Goal: Task Accomplishment & Management: Manage account settings

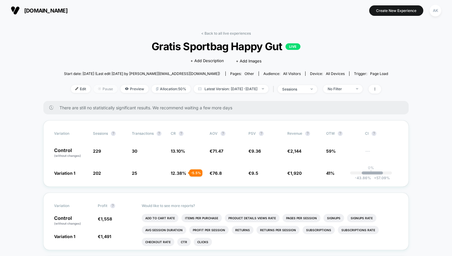
click at [95, 90] on span "Pause" at bounding box center [106, 89] width 24 height 8
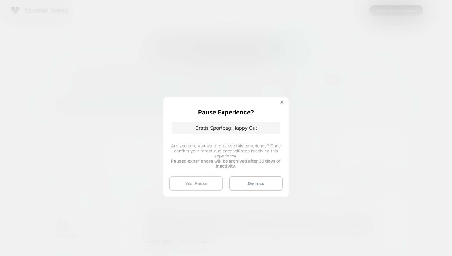
click at [211, 184] on button "Yes, Pause" at bounding box center [196, 183] width 54 height 15
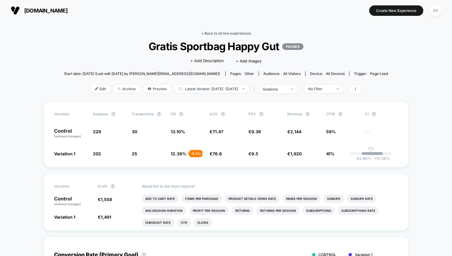
click at [228, 34] on link "< Back to all live experiences" at bounding box center [226, 33] width 50 height 4
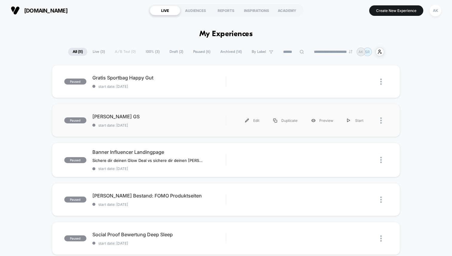
click at [162, 130] on div "paused [PERSON_NAME] GS start date: [DATE] Edit Duplicate Preview Start" at bounding box center [226, 120] width 348 height 33
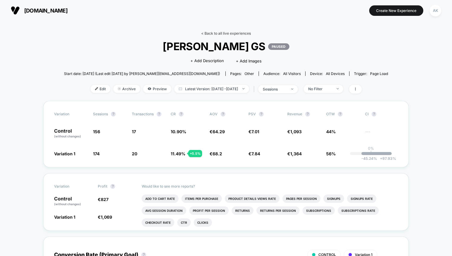
click at [212, 33] on link "< Back to all live experiences" at bounding box center [226, 33] width 50 height 4
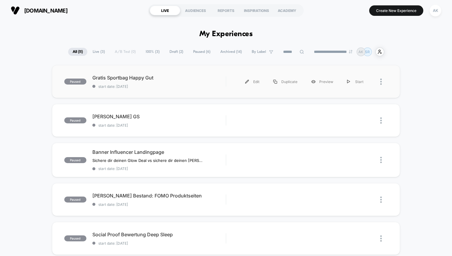
click at [166, 91] on div "paused Gratis Sportbag Happy Gut start date: [DATE] Edit Duplicate Preview Start" at bounding box center [226, 81] width 348 height 33
